Goal: Task Accomplishment & Management: Manage account settings

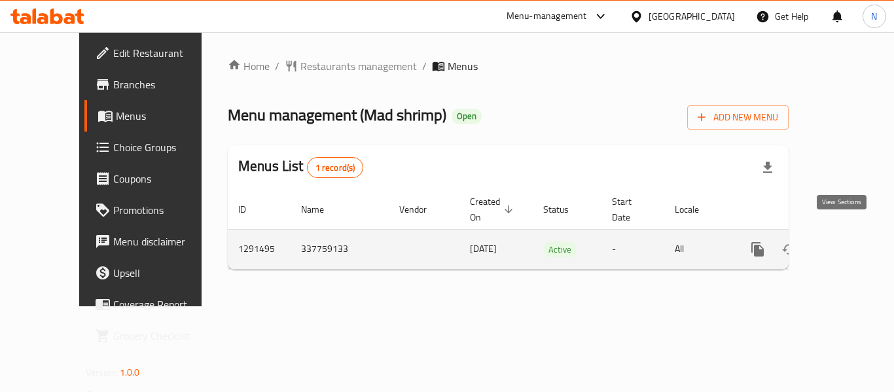
click at [852, 234] on link "enhanced table" at bounding box center [851, 249] width 31 height 31
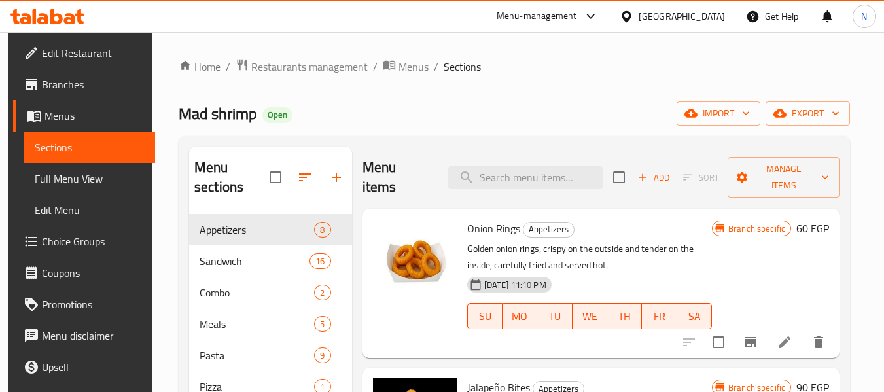
scroll to position [96, 0]
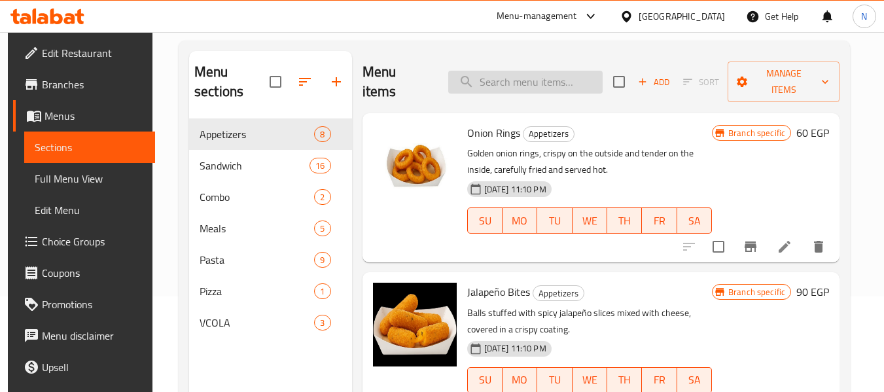
click at [490, 80] on input "search" at bounding box center [525, 82] width 154 height 23
paste input "Fire mad smash single"
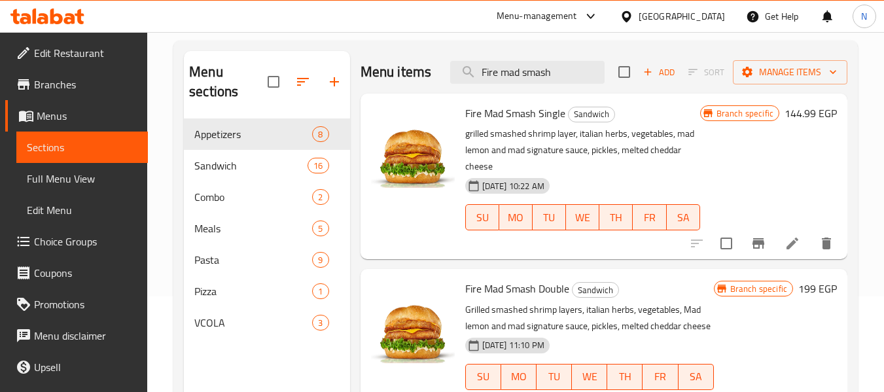
scroll to position [12, 0]
type input "F"
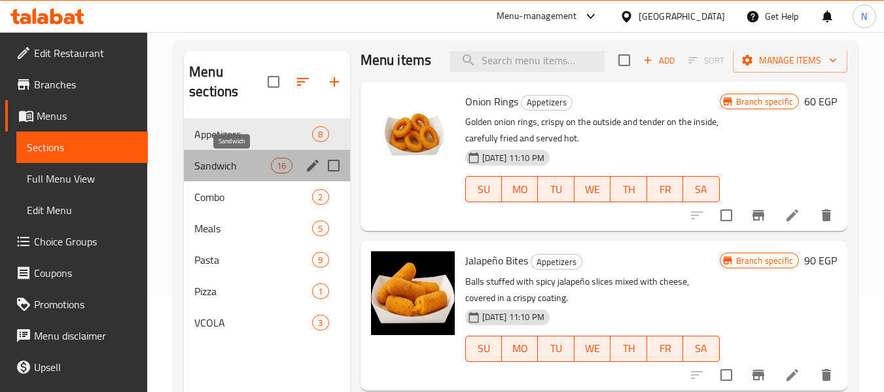
click at [203, 164] on span "Sandwich" at bounding box center [232, 166] width 77 height 16
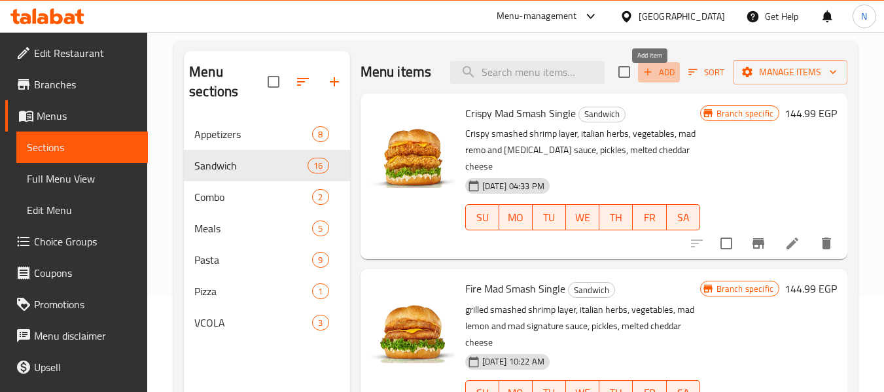
click at [656, 80] on span "Add" at bounding box center [658, 72] width 35 height 15
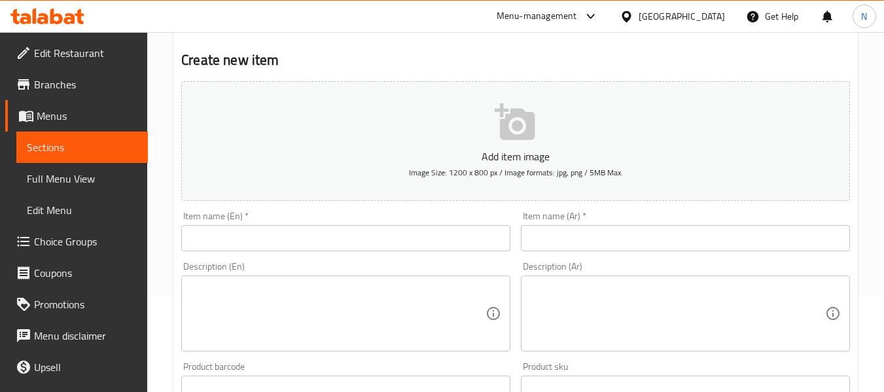
click at [404, 234] on input "text" at bounding box center [345, 238] width 329 height 26
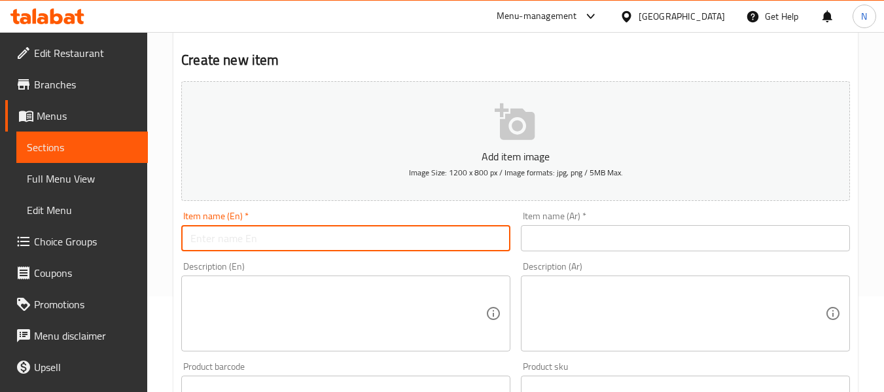
paste input "Fire mad smash single"
type input "Fire mad smash single offer"
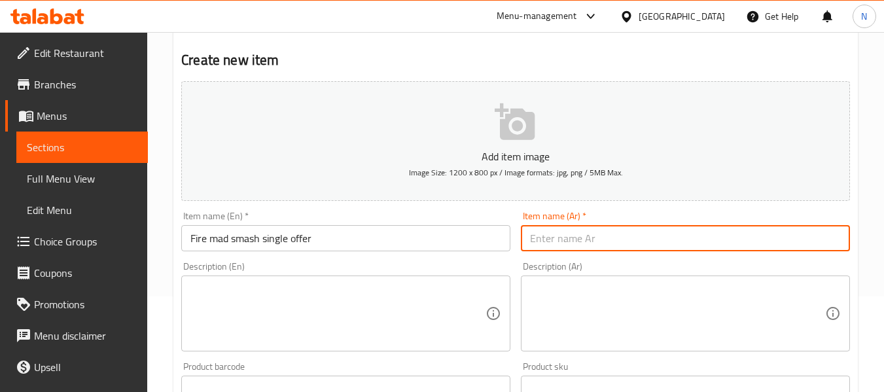
click at [535, 240] on input "text" at bounding box center [685, 238] width 329 height 26
type input "عرض فاير ماد سماش سينجل"
click at [556, 352] on div "Description (Ar) Description (Ar)" at bounding box center [686, 306] width 340 height 100
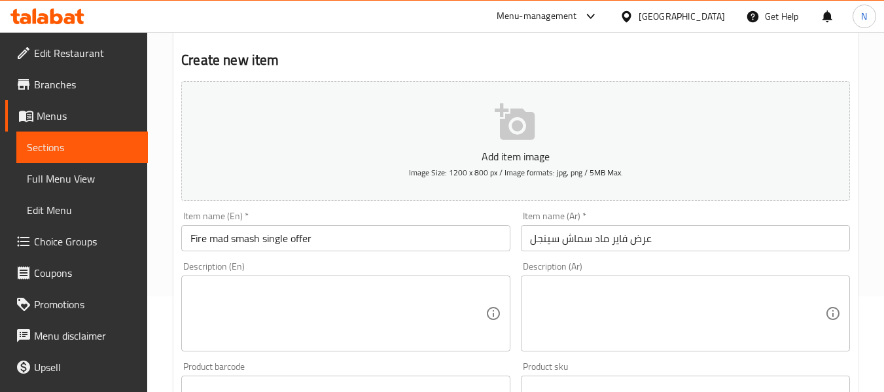
click at [565, 326] on textarea at bounding box center [677, 314] width 295 height 62
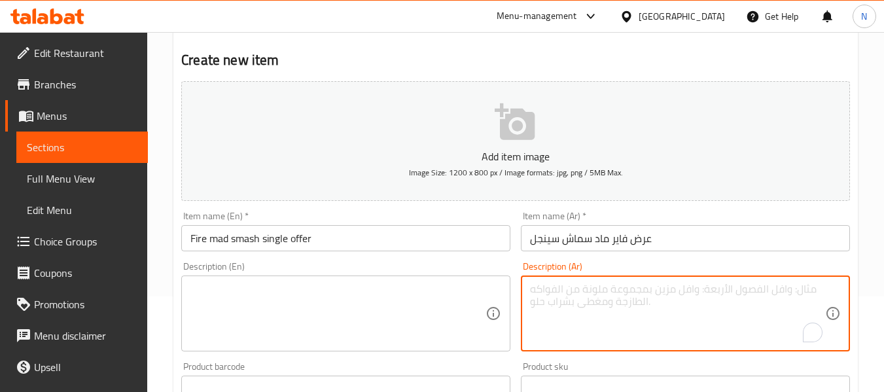
paste textarea "Fire mad smash single: ساندوتش مع بطاطس صغير و سوفت درينك"
drag, startPoint x: 635, startPoint y: 287, endPoint x: 493, endPoint y: 264, distance: 143.8
click at [493, 264] on div "Add item image Image Size: 1200 x 800 px / Image formats: jpg, png / 5MB Max. I…" at bounding box center [515, 358] width 679 height 564
click at [620, 296] on textarea "ساندوتش مع بطاطس صغير و سوفت درينك" at bounding box center [677, 314] width 295 height 62
drag, startPoint x: 587, startPoint y: 293, endPoint x: 505, endPoint y: 294, distance: 81.8
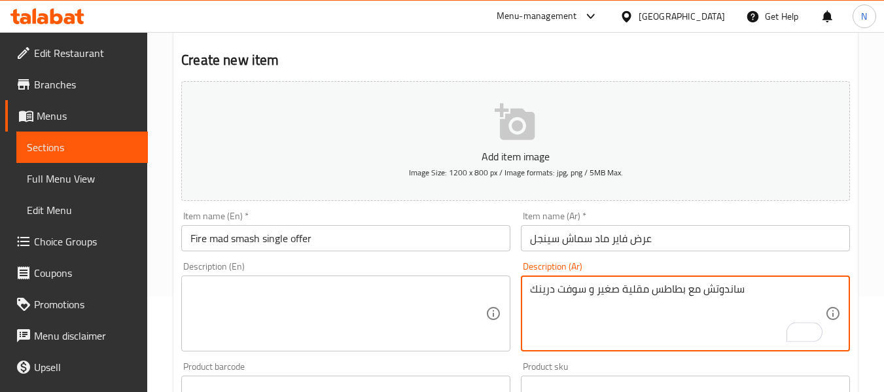
click at [505, 294] on div "Add item image Image Size: 1200 x 800 px / Image formats: jpg, png / 5MB Max. I…" at bounding box center [515, 358] width 679 height 564
click at [569, 319] on textarea "ساندوتش مع بطاطس مقلية صغير و في [GEOGRAPHIC_DATA]" at bounding box center [677, 314] width 295 height 62
type textarea "ساندوتش مع بطاطس مقلية صغير و في [GEOGRAPHIC_DATA]"
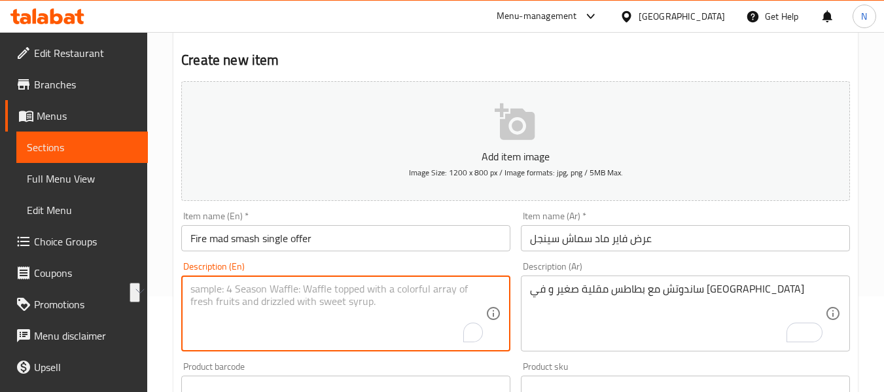
click at [300, 327] on textarea "To enrich screen reader interactions, please activate Accessibility in Grammarl…" at bounding box center [337, 314] width 295 height 62
paste textarea "Sandwich with small French fries and a cola"
click at [360, 292] on textarea "Sandwich with small French fries and a cola" at bounding box center [337, 314] width 295 height 62
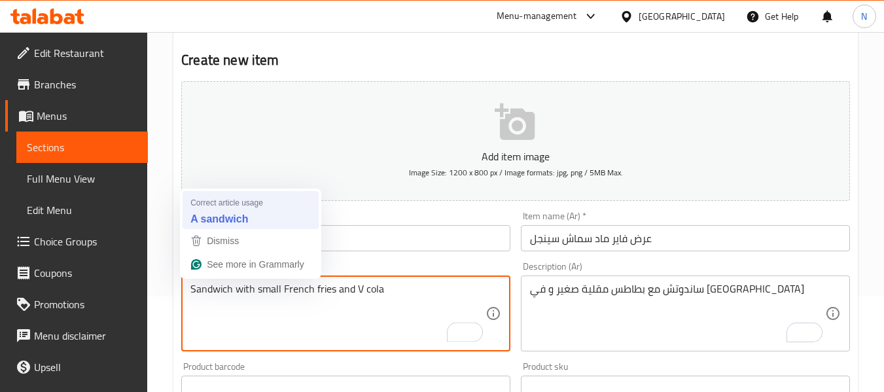
type textarea "Sandwich with small French fries and V cola"
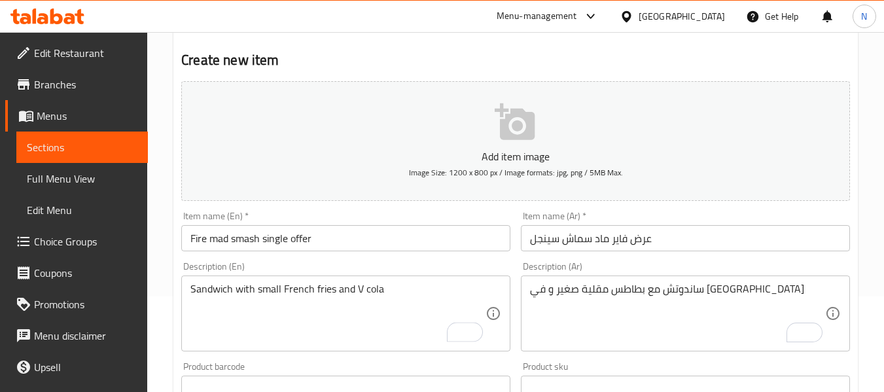
click at [233, 209] on div "Item name (En)   * Fire mad smash single offer Item name (En) *" at bounding box center [346, 231] width 340 height 50
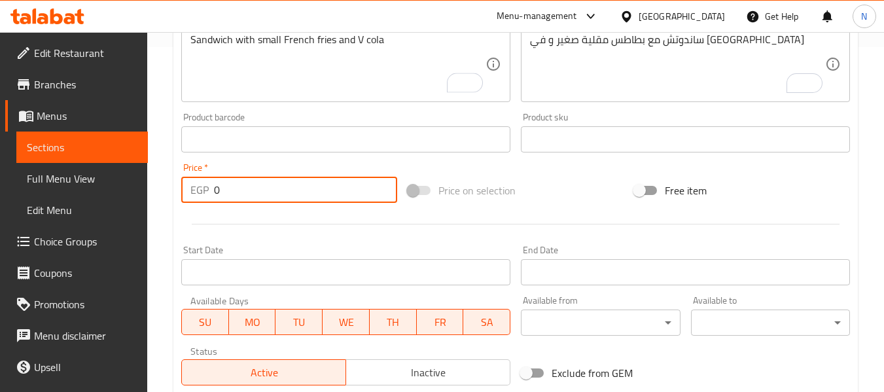
click at [220, 191] on input "0" at bounding box center [305, 190] width 183 height 26
type input "235"
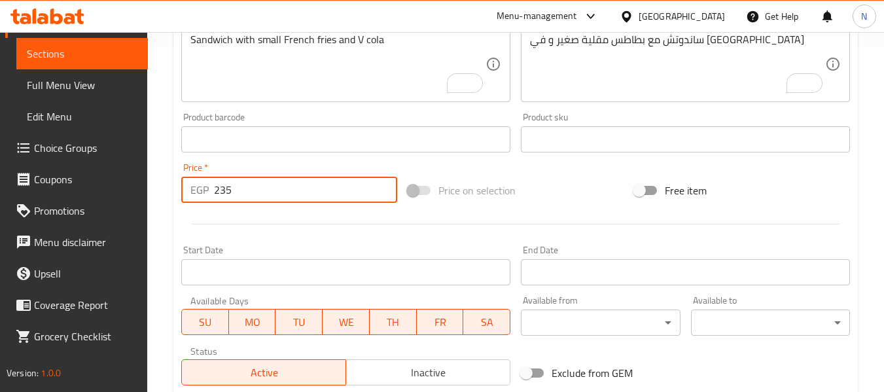
scroll to position [533, 0]
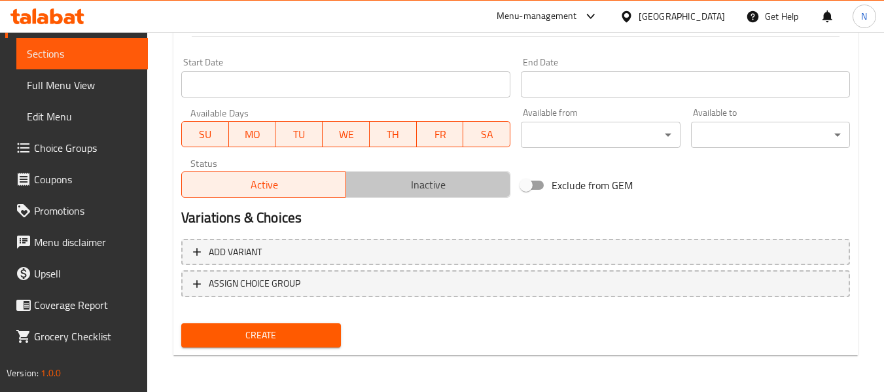
click at [385, 177] on span "Inactive" at bounding box center [428, 184] width 154 height 19
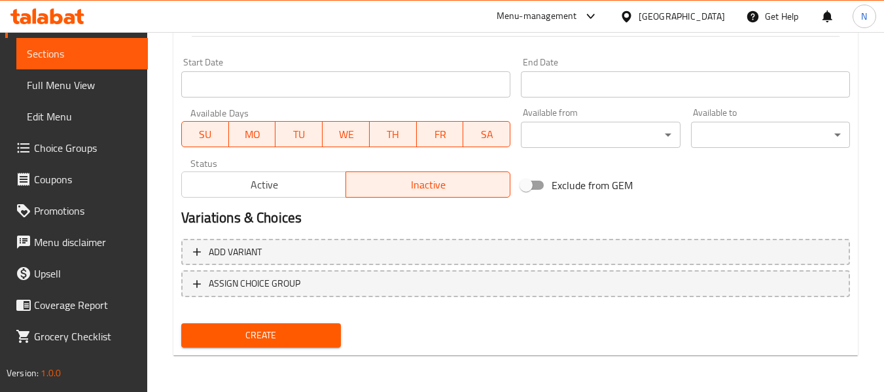
click at [244, 89] on input "Start Date" at bounding box center [345, 84] width 329 height 26
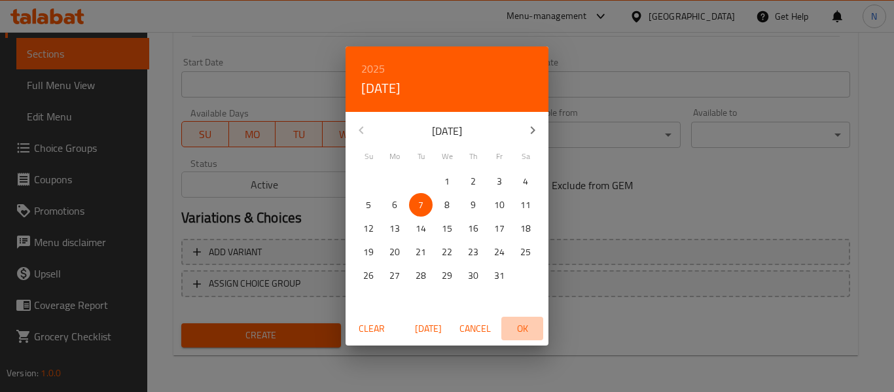
click at [512, 325] on span "OK" at bounding box center [521, 329] width 31 height 16
type input "[DATE]"
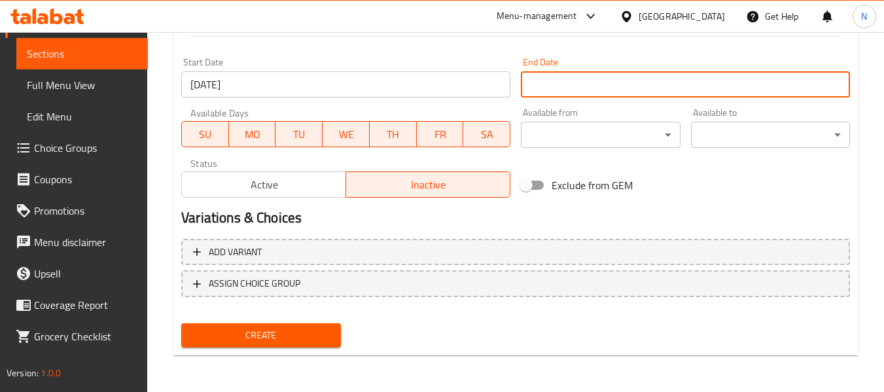
click at [532, 88] on input "Start Date" at bounding box center [685, 84] width 329 height 26
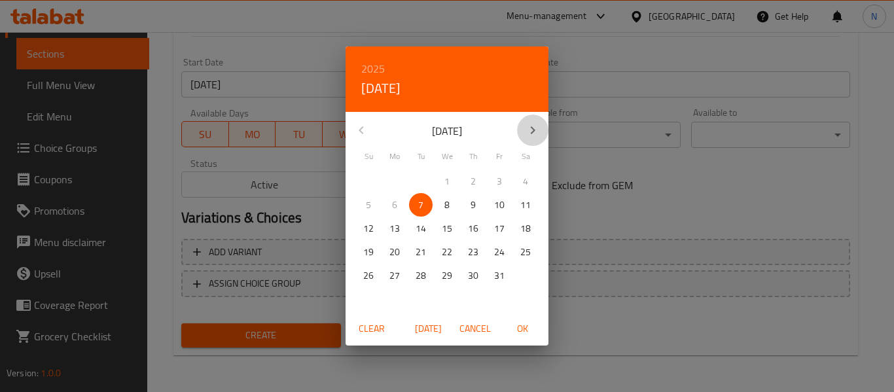
click at [538, 127] on icon "button" at bounding box center [533, 130] width 16 height 16
click at [481, 206] on span "6" at bounding box center [473, 205] width 24 height 16
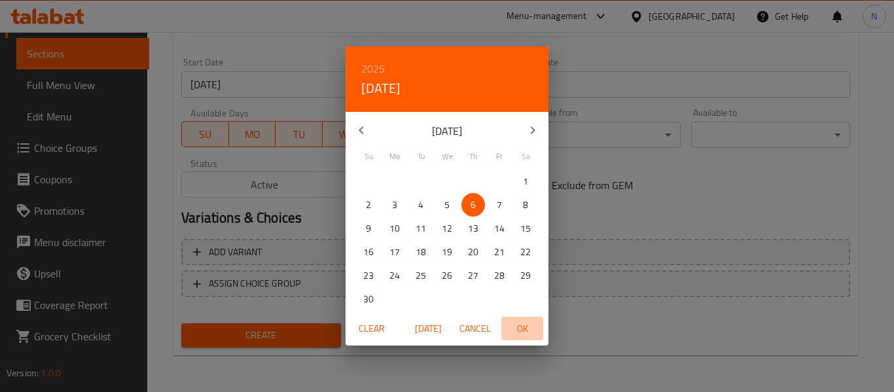
click at [527, 336] on span "OK" at bounding box center [521, 329] width 31 height 16
type input "[DATE]"
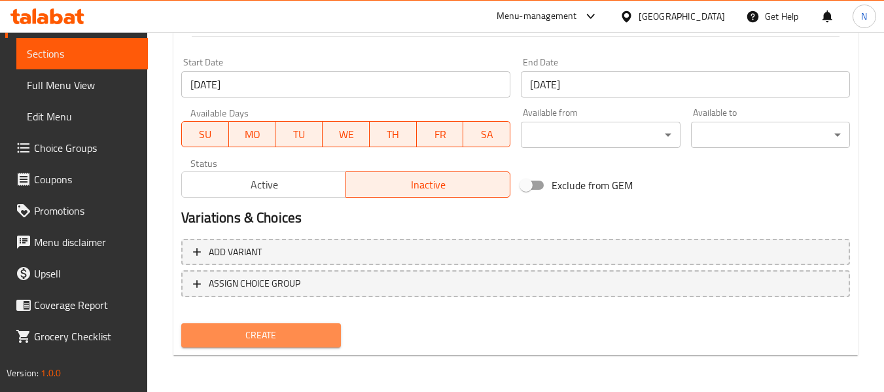
click at [309, 345] on button "Create" at bounding box center [260, 335] width 159 height 24
click at [325, 324] on button "Create" at bounding box center [260, 335] width 159 height 24
click at [323, 331] on span "Create" at bounding box center [261, 335] width 138 height 16
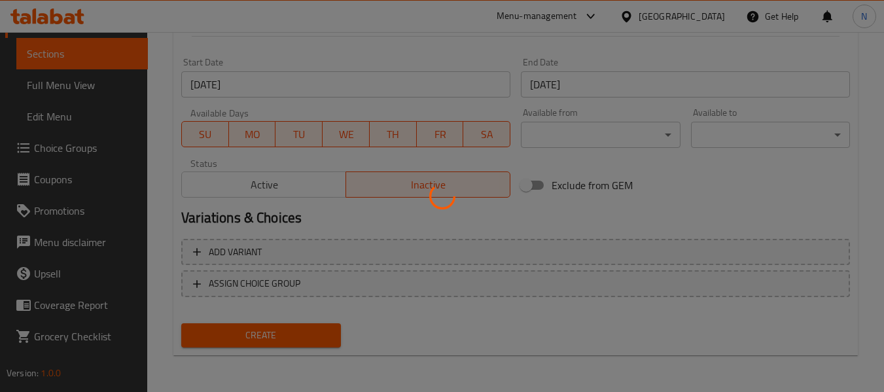
type input "0"
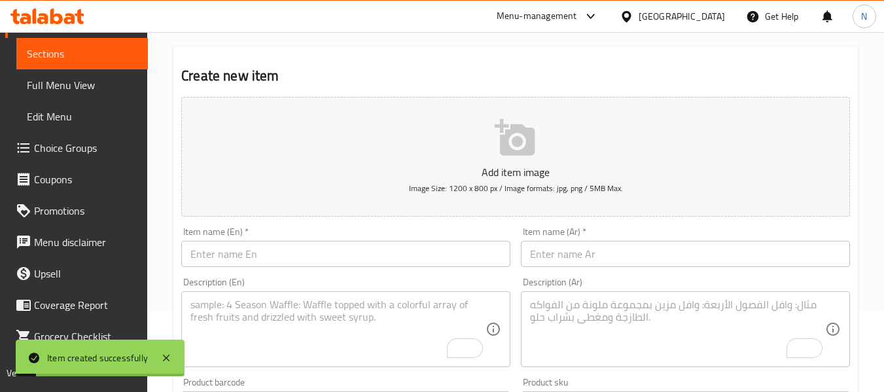
scroll to position [0, 0]
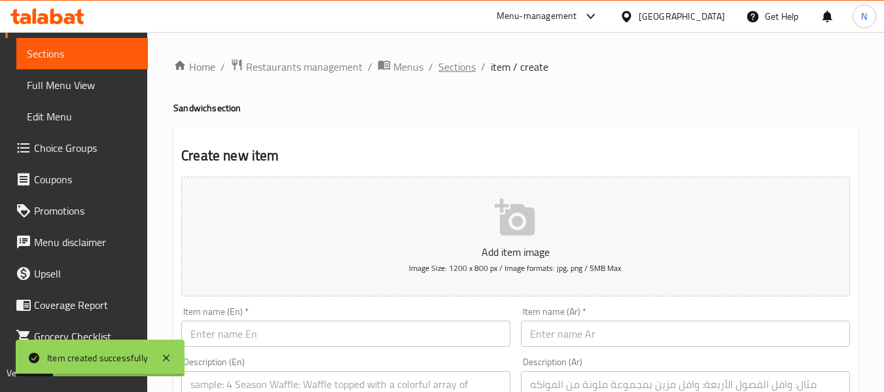
click at [449, 65] on span "Sections" at bounding box center [456, 67] width 37 height 16
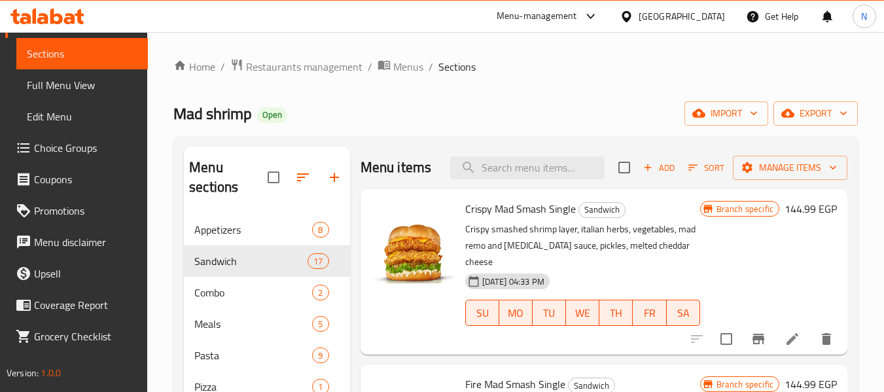
click at [444, 189] on div "Menu items Add Sort Manage items" at bounding box center [603, 168] width 487 height 43
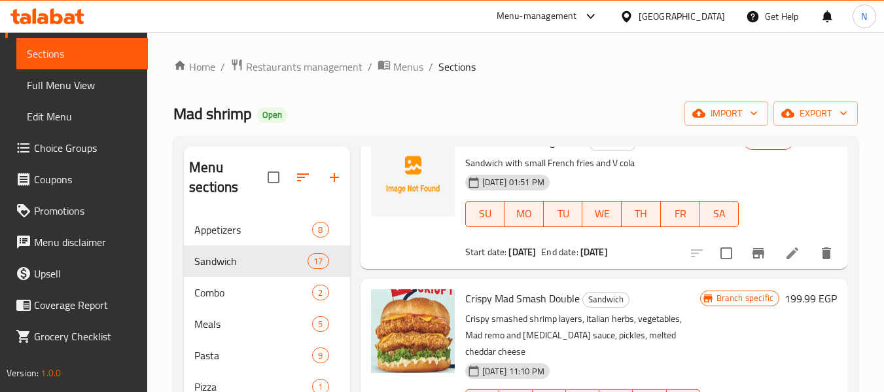
scroll to position [1199, 0]
click at [774, 264] on li at bounding box center [792, 253] width 37 height 24
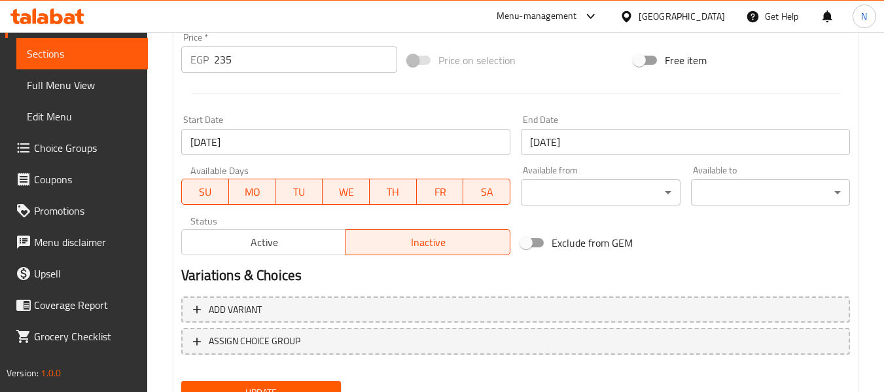
scroll to position [533, 0]
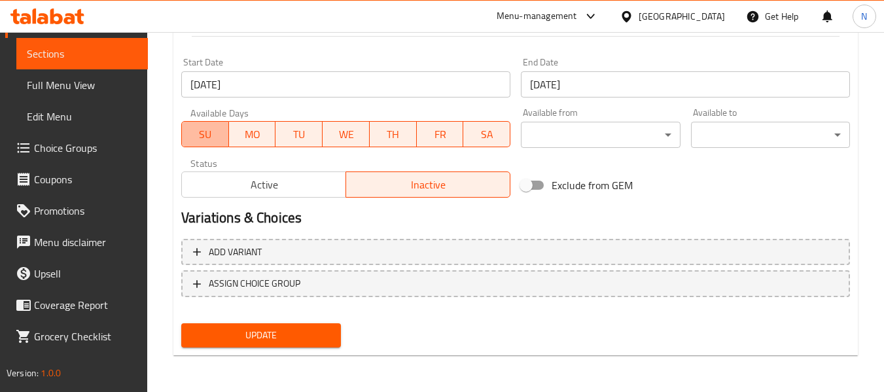
click at [219, 139] on span "SU" at bounding box center [205, 134] width 37 height 19
click at [251, 135] on span "MO" at bounding box center [252, 134] width 37 height 19
click at [377, 139] on span "TH" at bounding box center [393, 134] width 37 height 19
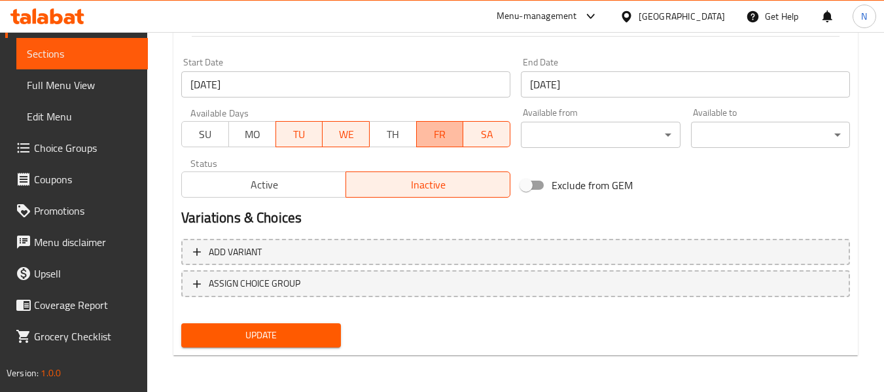
click at [445, 132] on span "FR" at bounding box center [440, 134] width 37 height 19
click at [482, 133] on span "SA" at bounding box center [486, 134] width 37 height 19
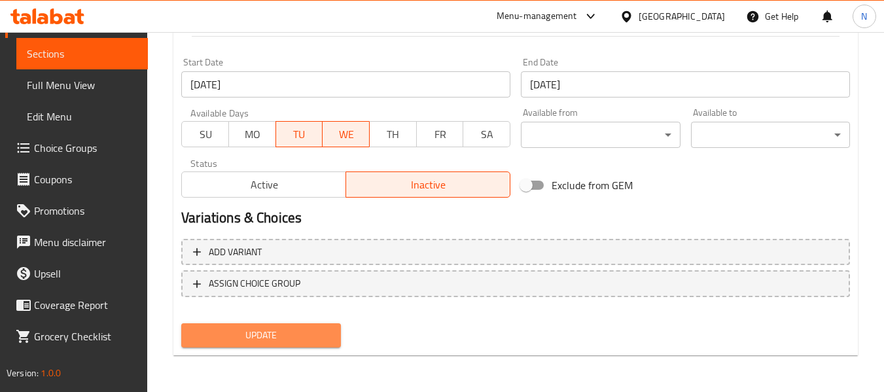
click at [324, 338] on span "Update" at bounding box center [261, 335] width 138 height 16
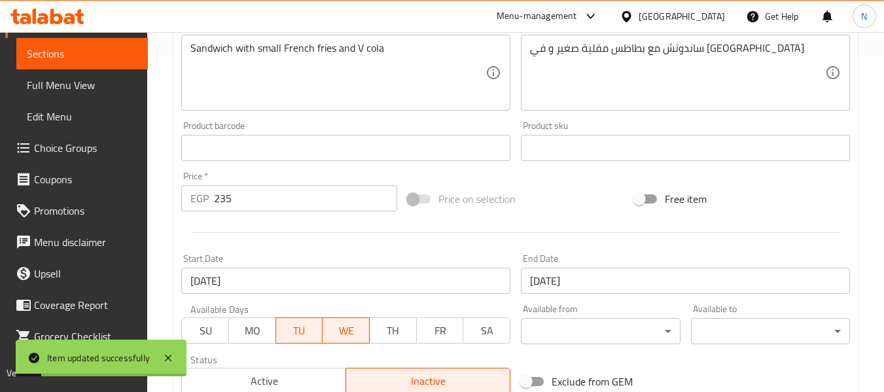
scroll to position [0, 0]
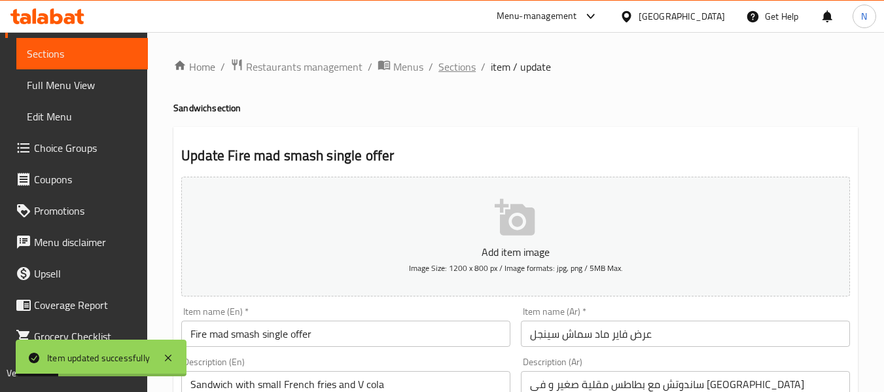
click at [439, 63] on span "Sections" at bounding box center [456, 67] width 37 height 16
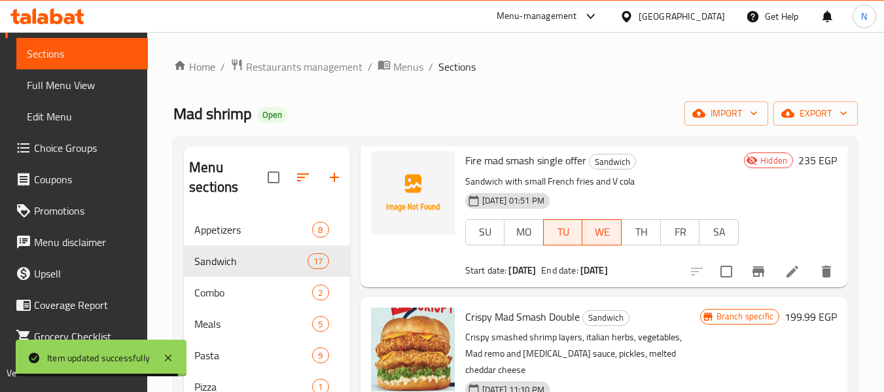
scroll to position [1176, 0]
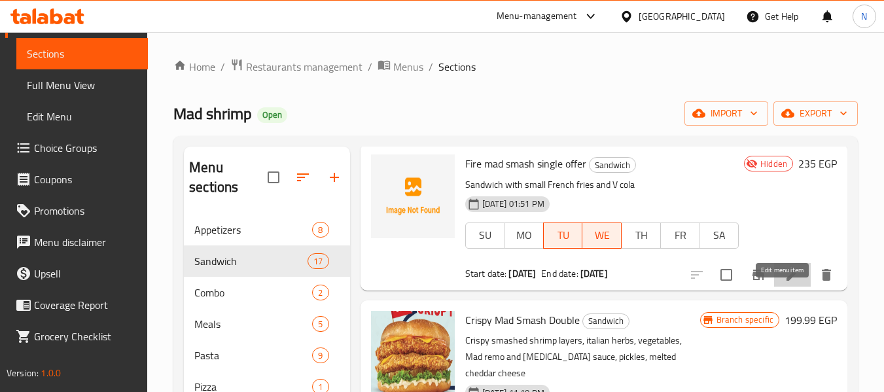
click at [786, 281] on icon at bounding box center [792, 275] width 12 height 12
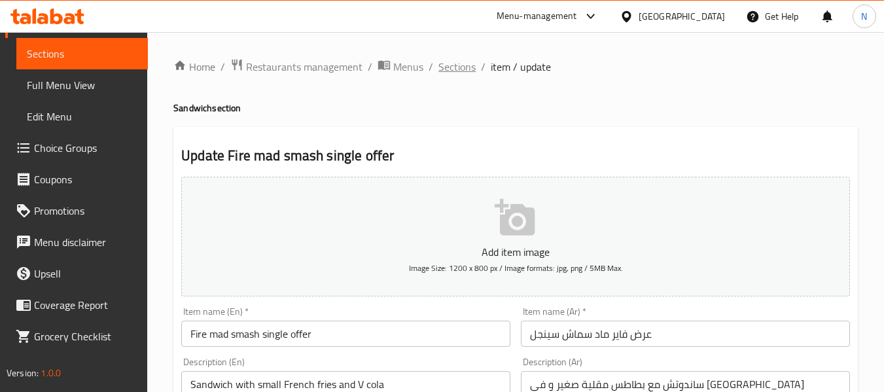
click at [447, 74] on span "Sections" at bounding box center [456, 67] width 37 height 16
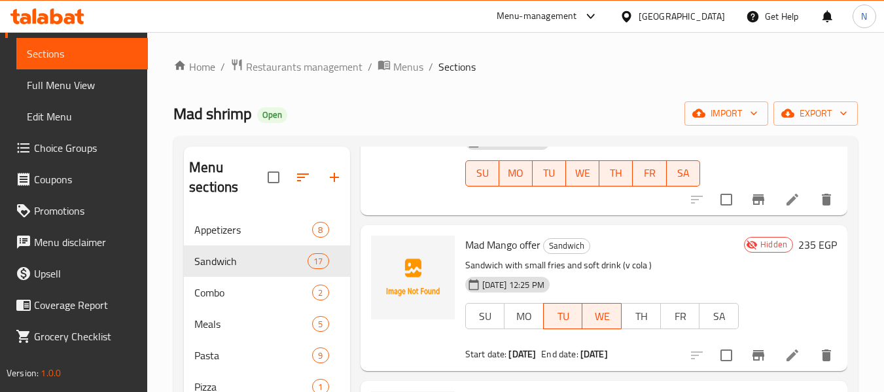
scroll to position [297, 0]
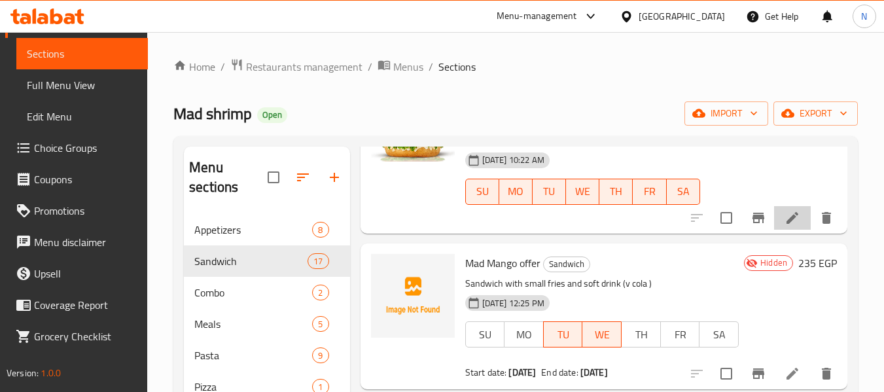
click at [780, 230] on li at bounding box center [792, 218] width 37 height 24
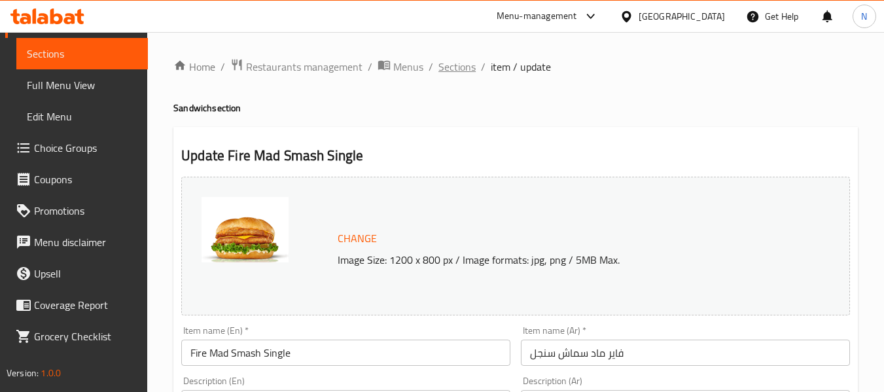
click at [463, 59] on span "Sections" at bounding box center [456, 67] width 37 height 16
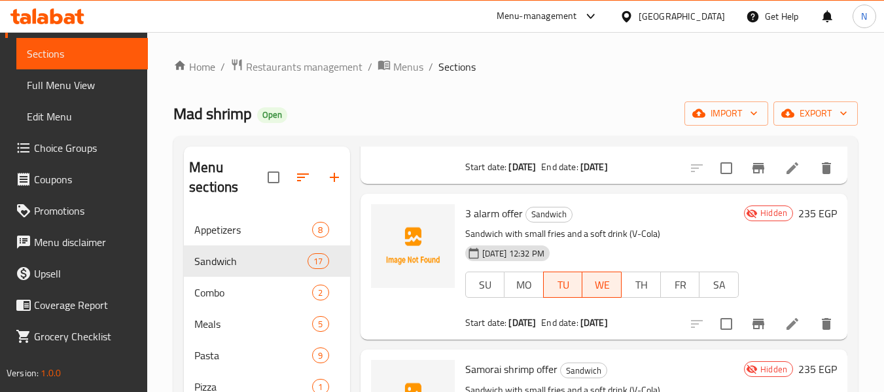
scroll to position [821, 0]
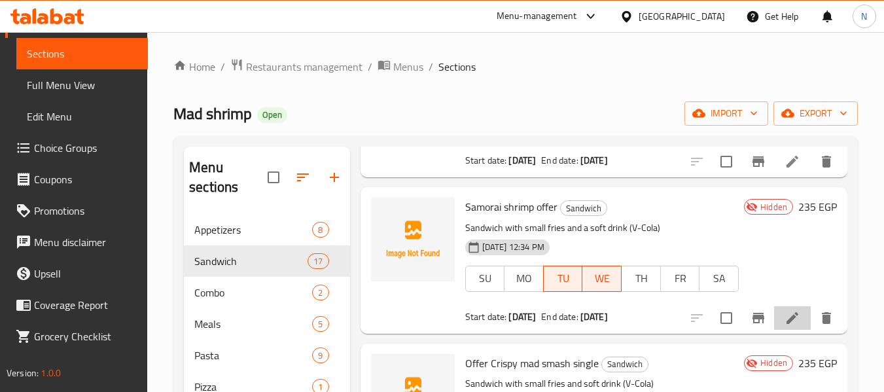
click at [774, 330] on li at bounding box center [792, 318] width 37 height 24
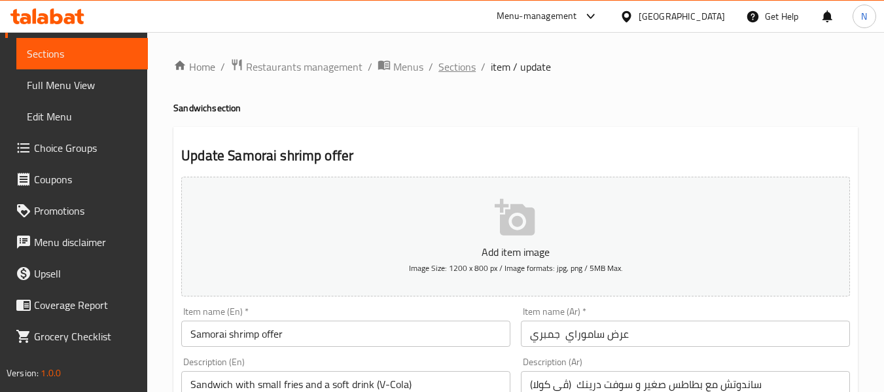
click at [461, 71] on span "Sections" at bounding box center [456, 67] width 37 height 16
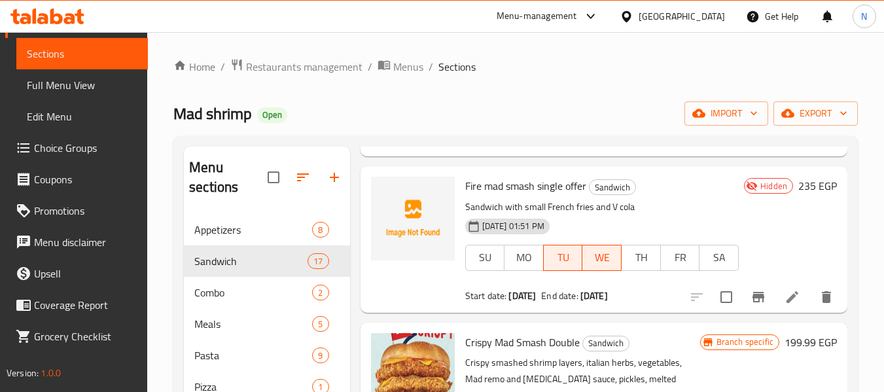
scroll to position [1155, 0]
click at [777, 308] on li at bounding box center [792, 297] width 37 height 24
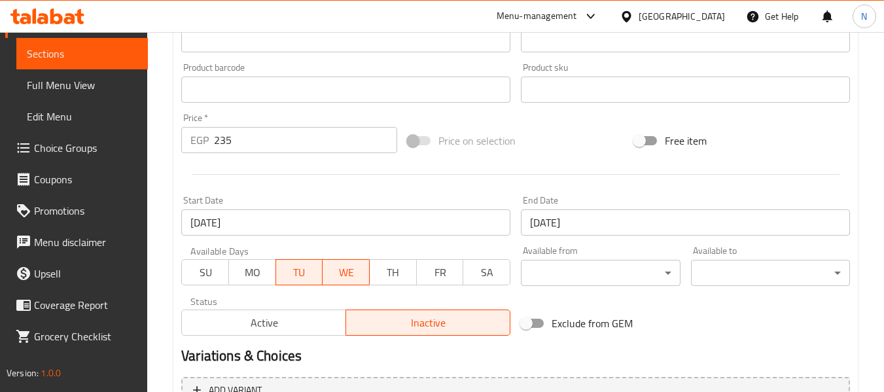
scroll to position [533, 0]
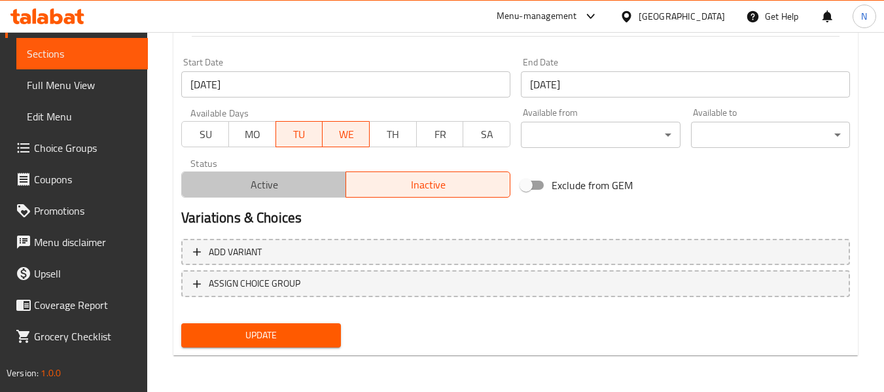
click at [305, 185] on span "Active" at bounding box center [264, 184] width 154 height 19
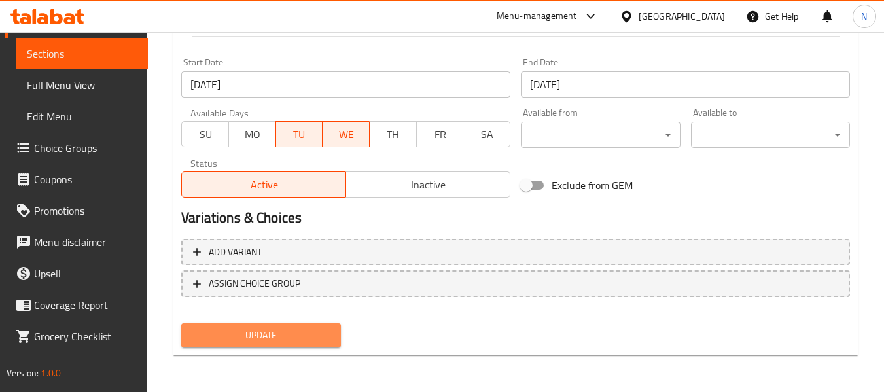
click at [316, 336] on span "Update" at bounding box center [261, 335] width 138 height 16
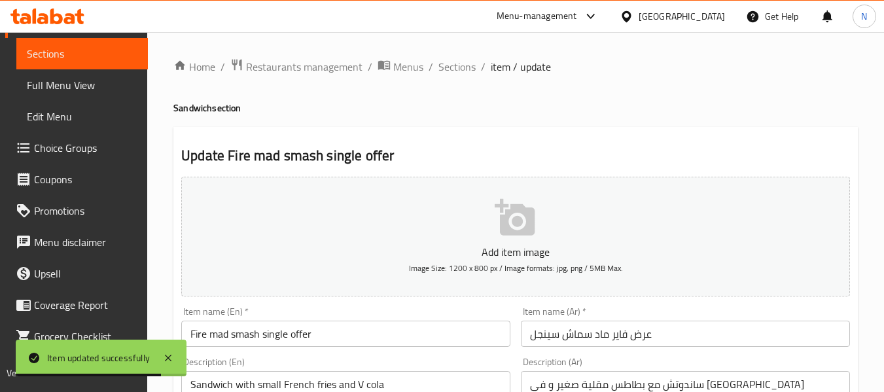
scroll to position [0, 0]
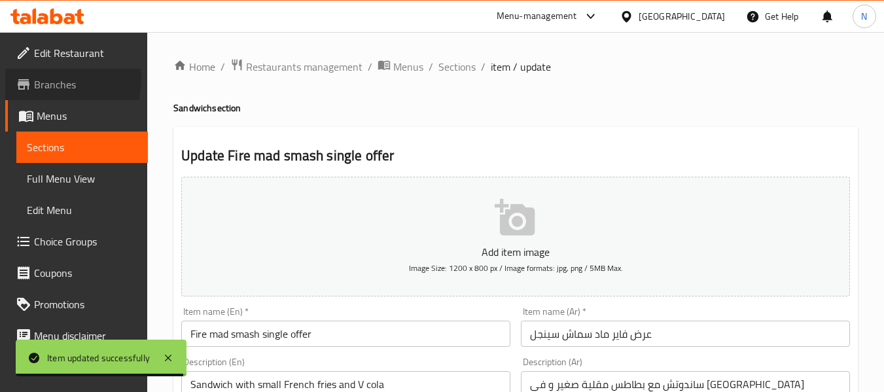
click at [51, 79] on span "Branches" at bounding box center [85, 85] width 103 height 16
